Goal: Task Accomplishment & Management: Use online tool/utility

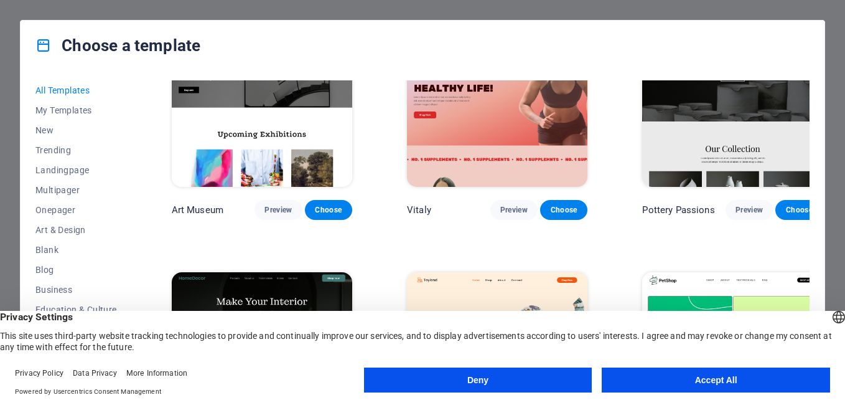
scroll to position [374, 0]
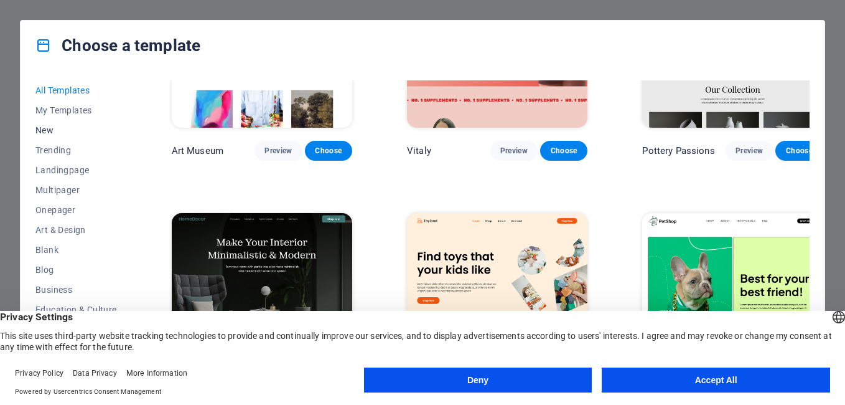
click at [45, 126] on span "New" at bounding box center [76, 130] width 82 height 10
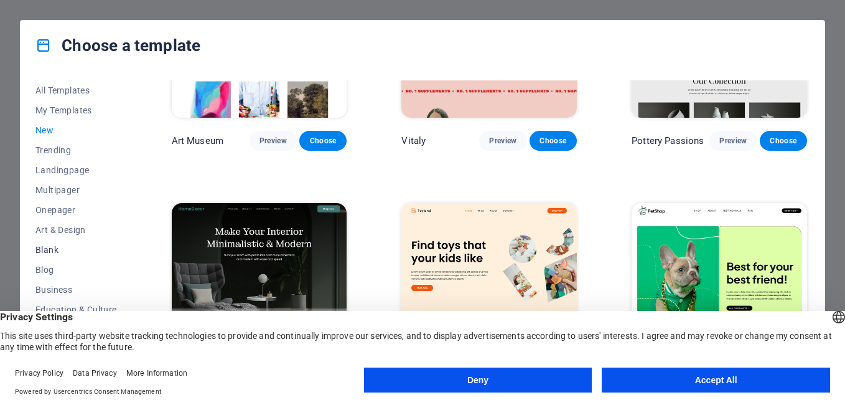
click at [47, 249] on span "Blank" at bounding box center [76, 250] width 82 height 10
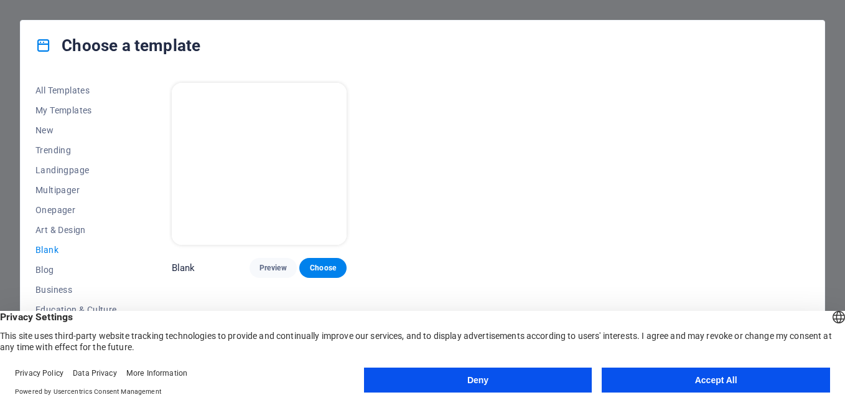
click at [47, 248] on span "Blank" at bounding box center [76, 250] width 82 height 10
click at [50, 208] on span "Onepager" at bounding box center [76, 210] width 82 height 10
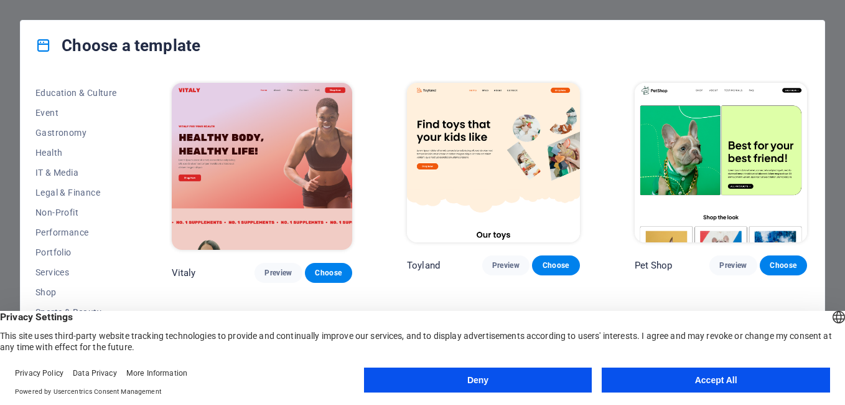
scroll to position [229, 0]
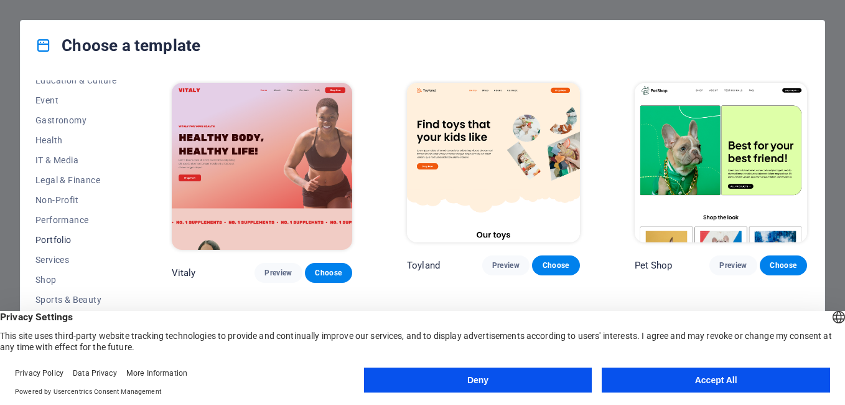
click at [56, 235] on span "Portfolio" at bounding box center [76, 240] width 82 height 10
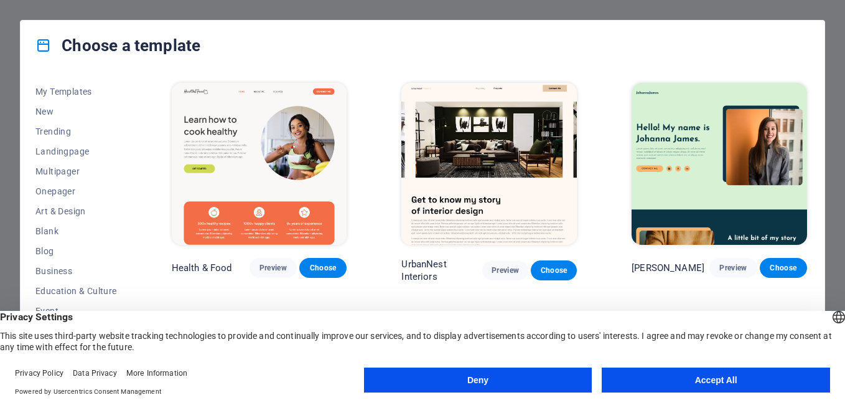
scroll to position [0, 0]
click at [57, 105] on span "My Templates" at bounding box center [76, 110] width 82 height 10
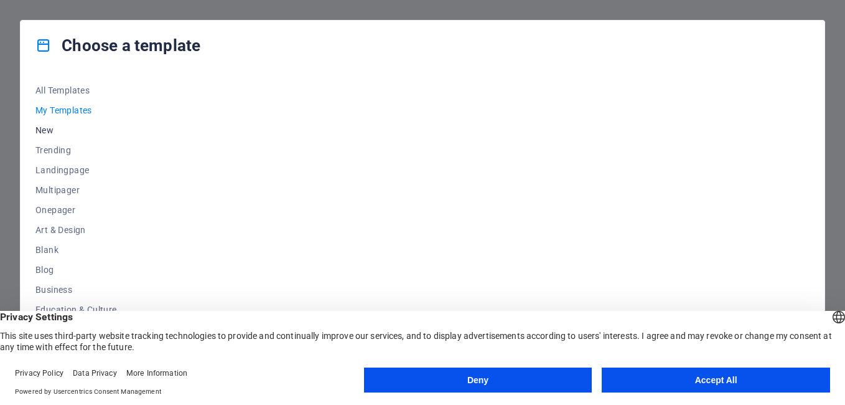
click at [49, 134] on span "New" at bounding box center [76, 130] width 82 height 10
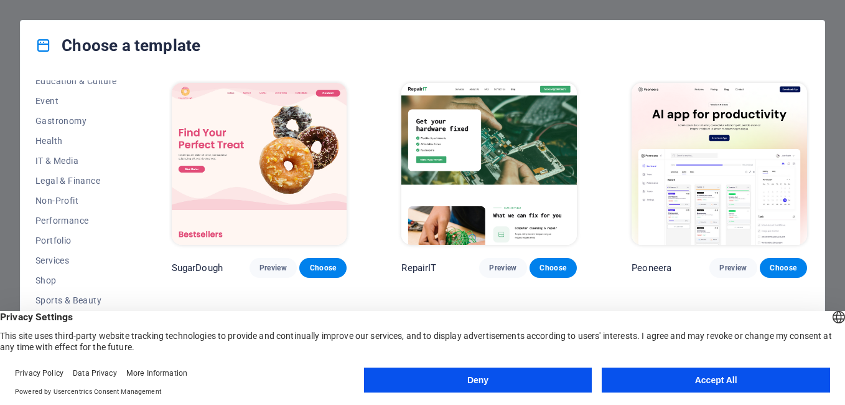
scroll to position [229, 0]
click at [49, 139] on span "Health" at bounding box center [76, 140] width 82 height 10
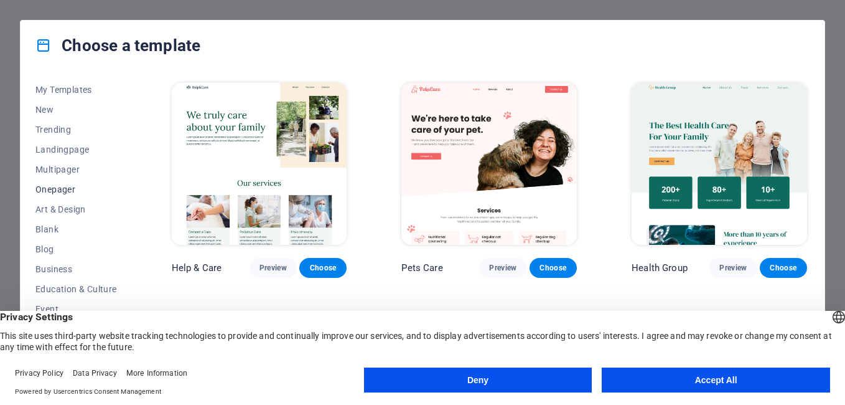
scroll to position [0, 0]
click at [45, 128] on span "New" at bounding box center [76, 130] width 82 height 10
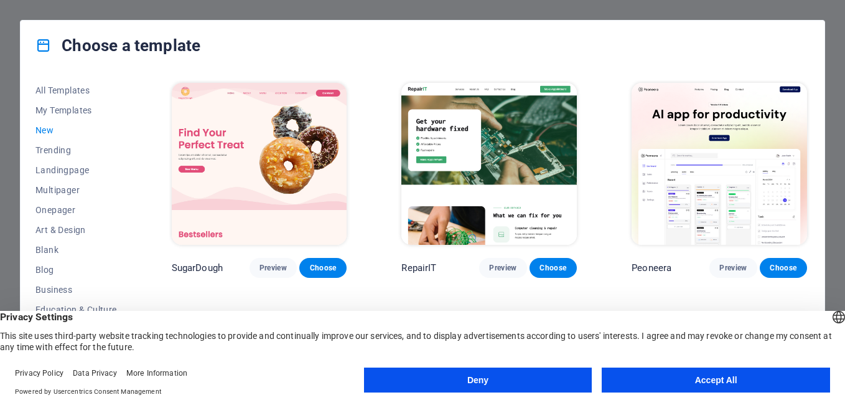
click at [48, 133] on span "New" at bounding box center [76, 130] width 82 height 10
click at [324, 269] on span "Choose" at bounding box center [322, 268] width 27 height 10
